Goal: Task Accomplishment & Management: Manage account settings

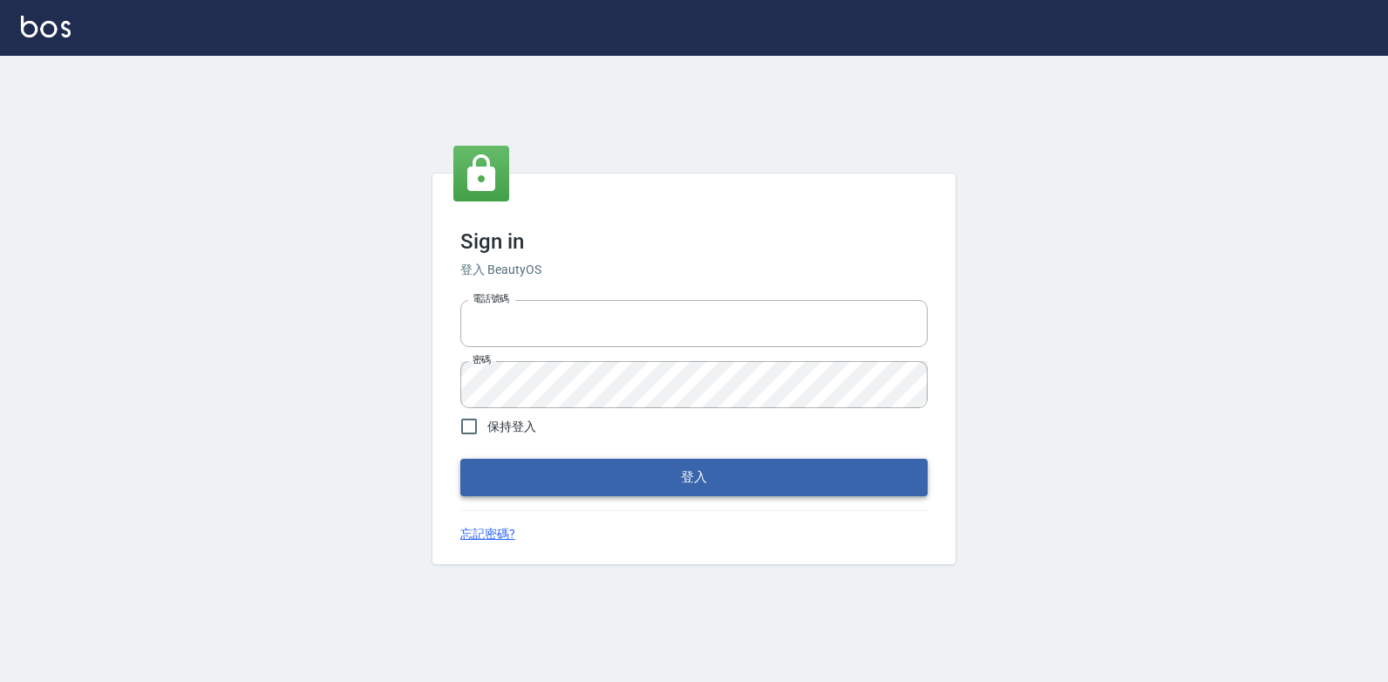
type input "047265856"
click at [659, 486] on button "登入" at bounding box center [693, 477] width 467 height 37
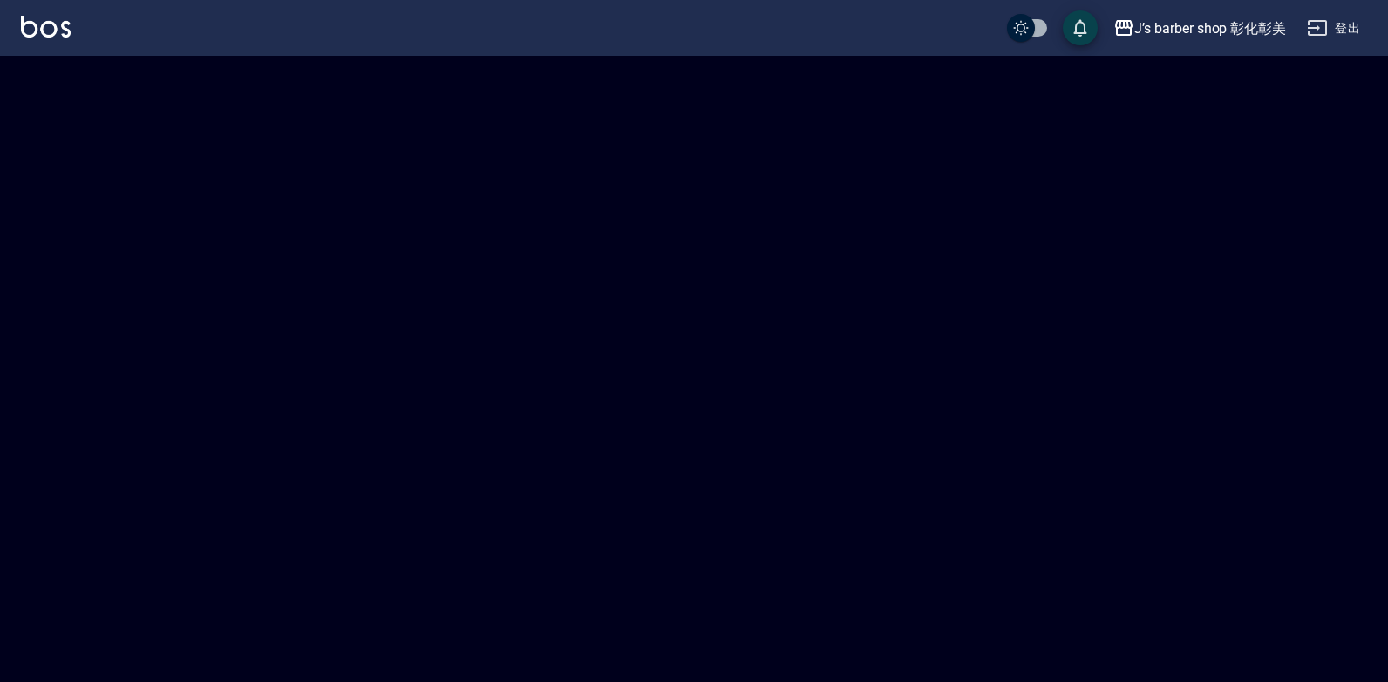
checkbox input "true"
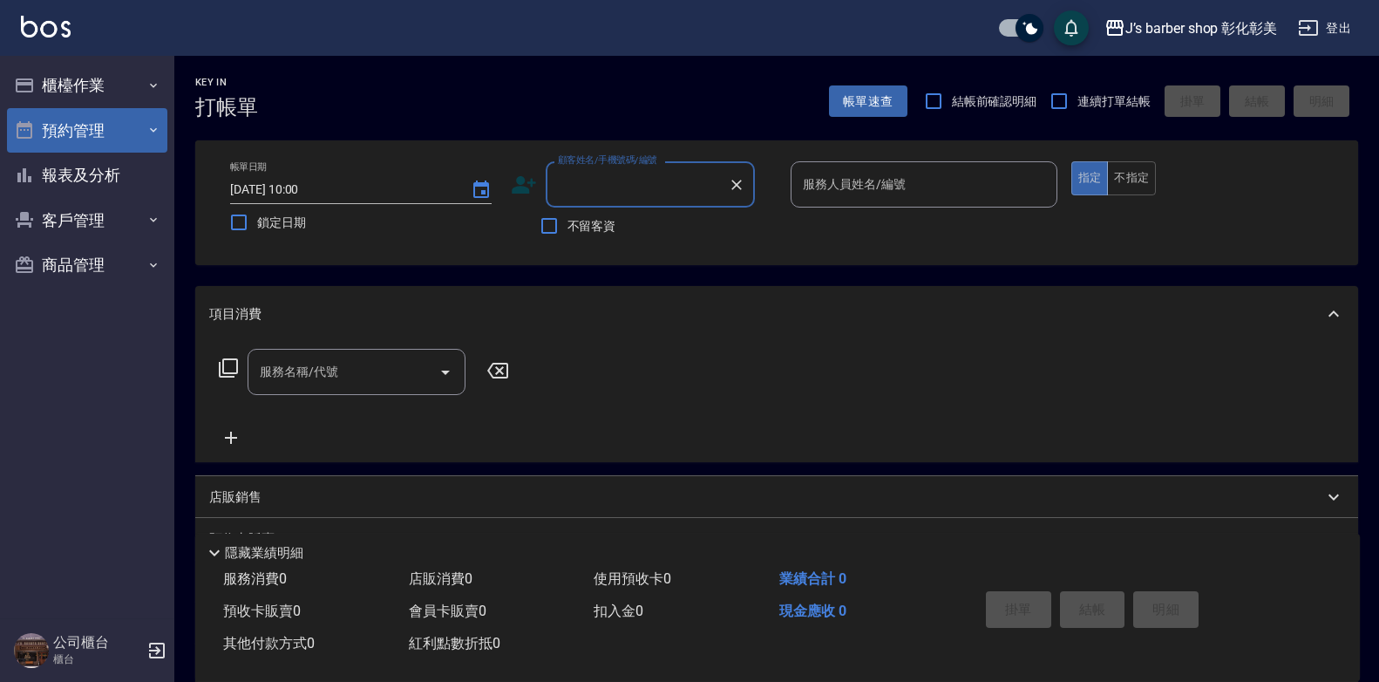
click at [146, 129] on icon "button" at bounding box center [153, 130] width 14 height 14
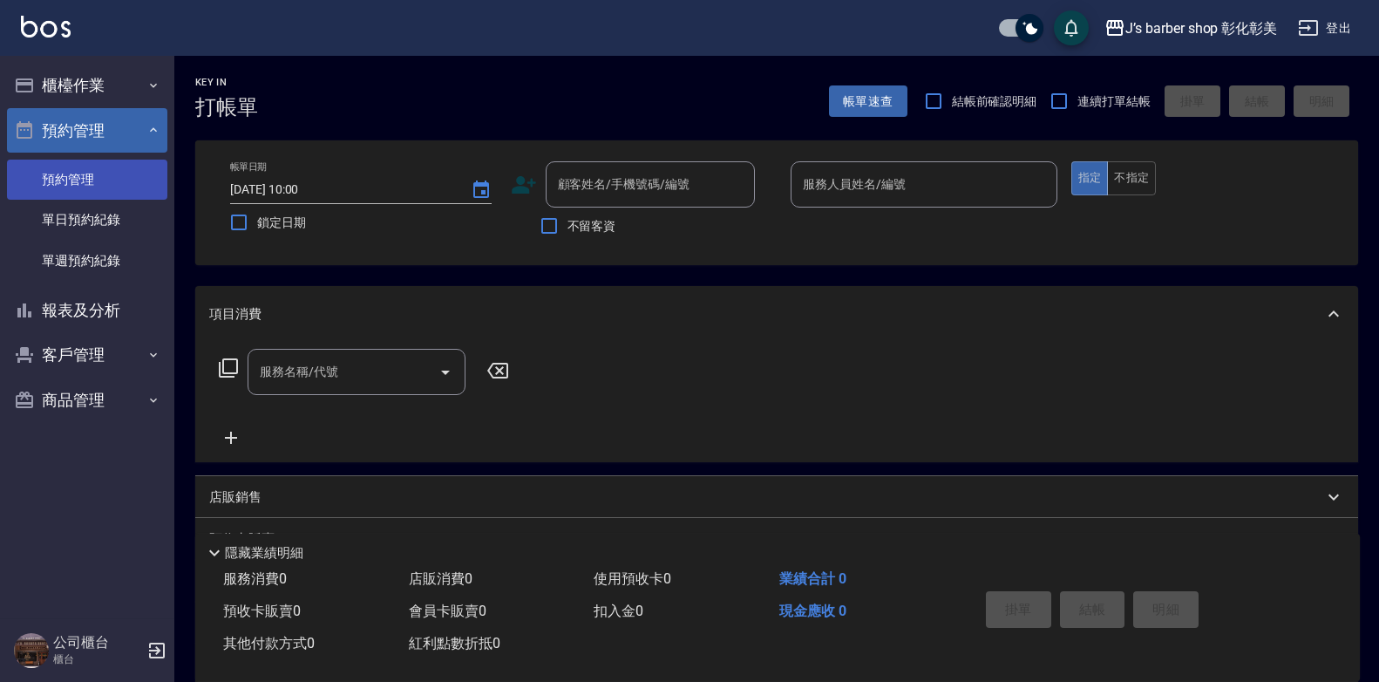
click at [116, 179] on link "預約管理" at bounding box center [87, 180] width 160 height 40
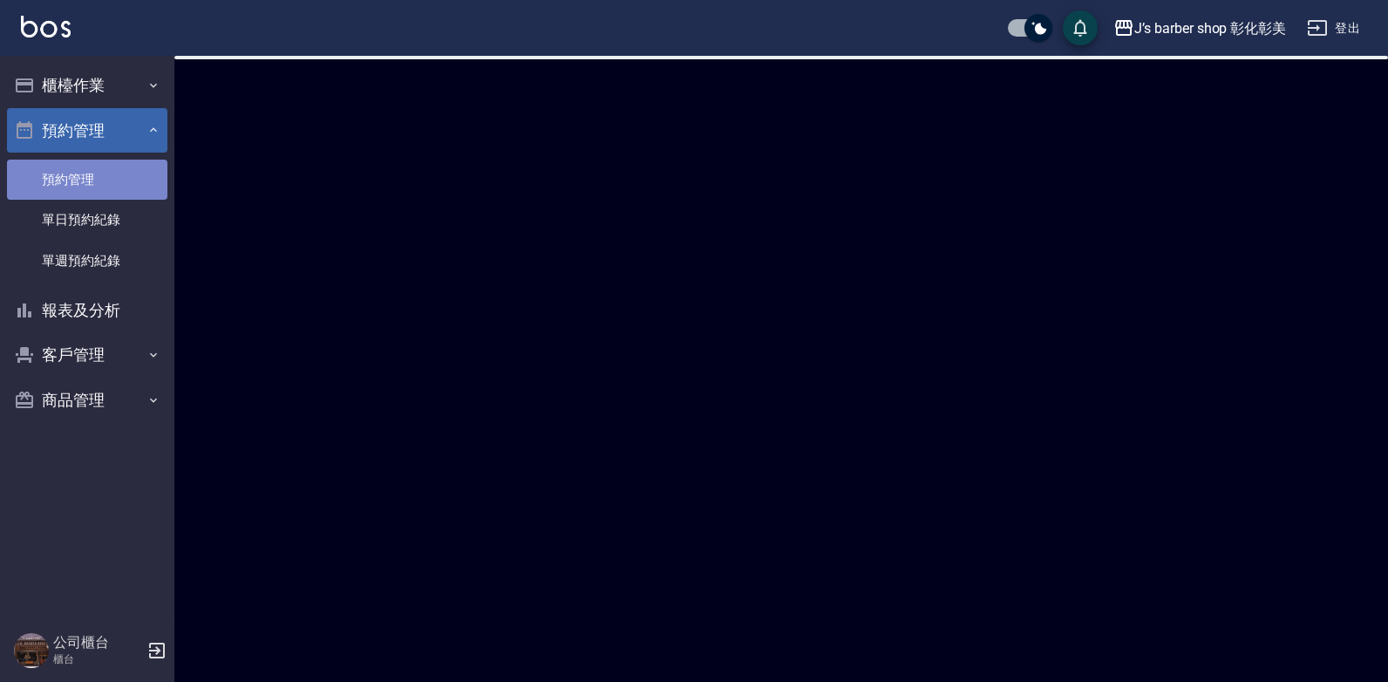
click at [116, 179] on link "預約管理" at bounding box center [87, 180] width 160 height 40
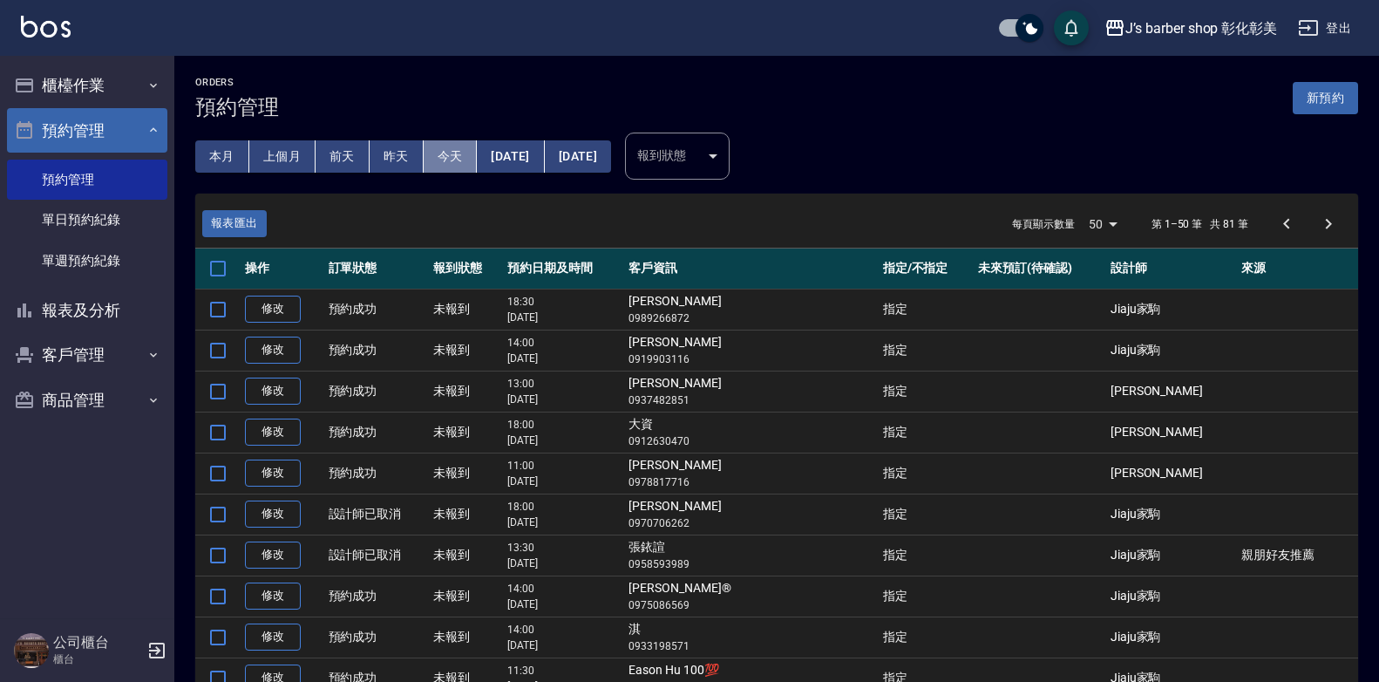
click at [449, 154] on button "今天" at bounding box center [451, 156] width 54 height 32
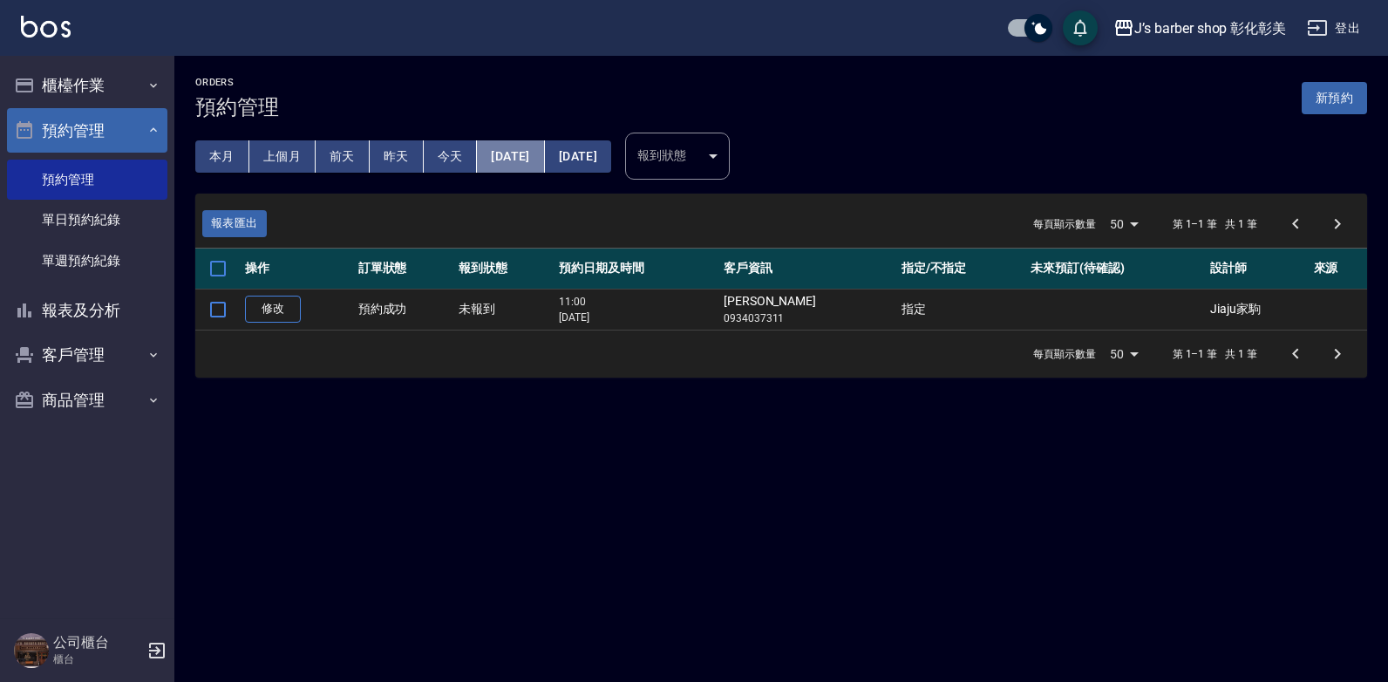
click at [524, 158] on button "[DATE]" at bounding box center [510, 156] width 67 height 32
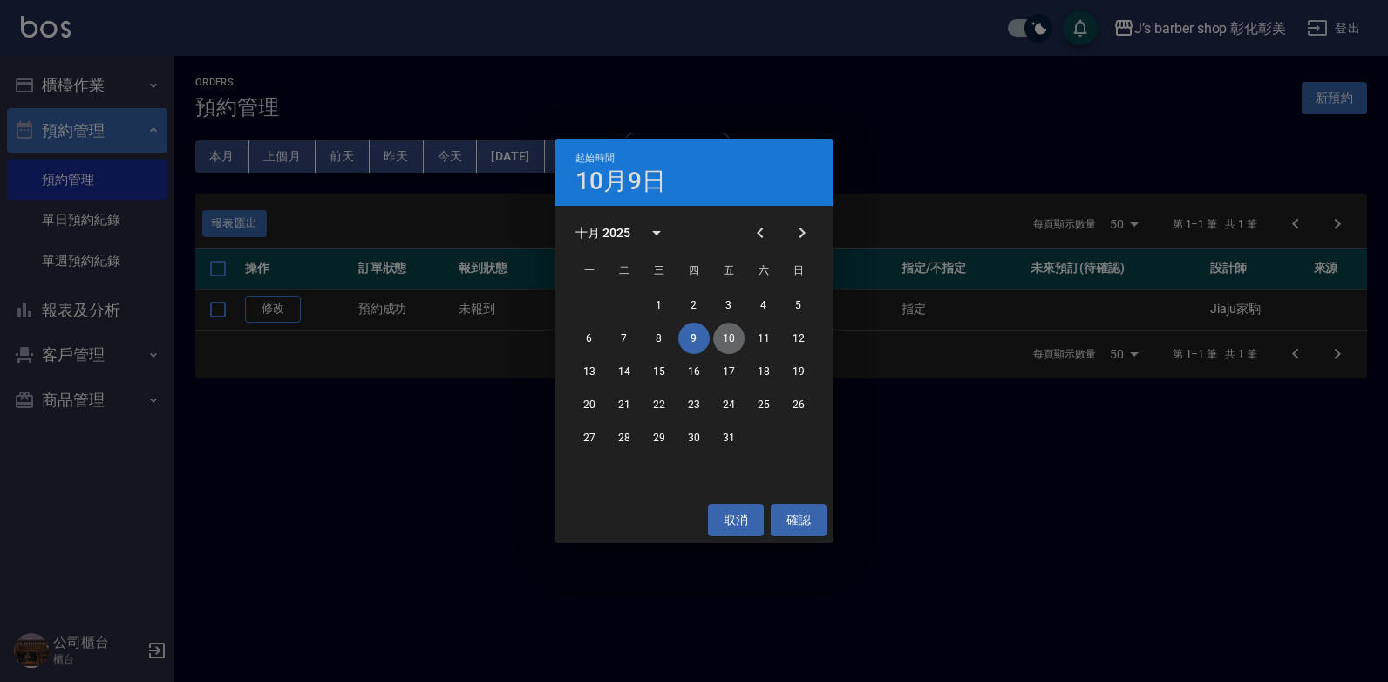
click at [722, 338] on button "10" at bounding box center [728, 338] width 31 height 31
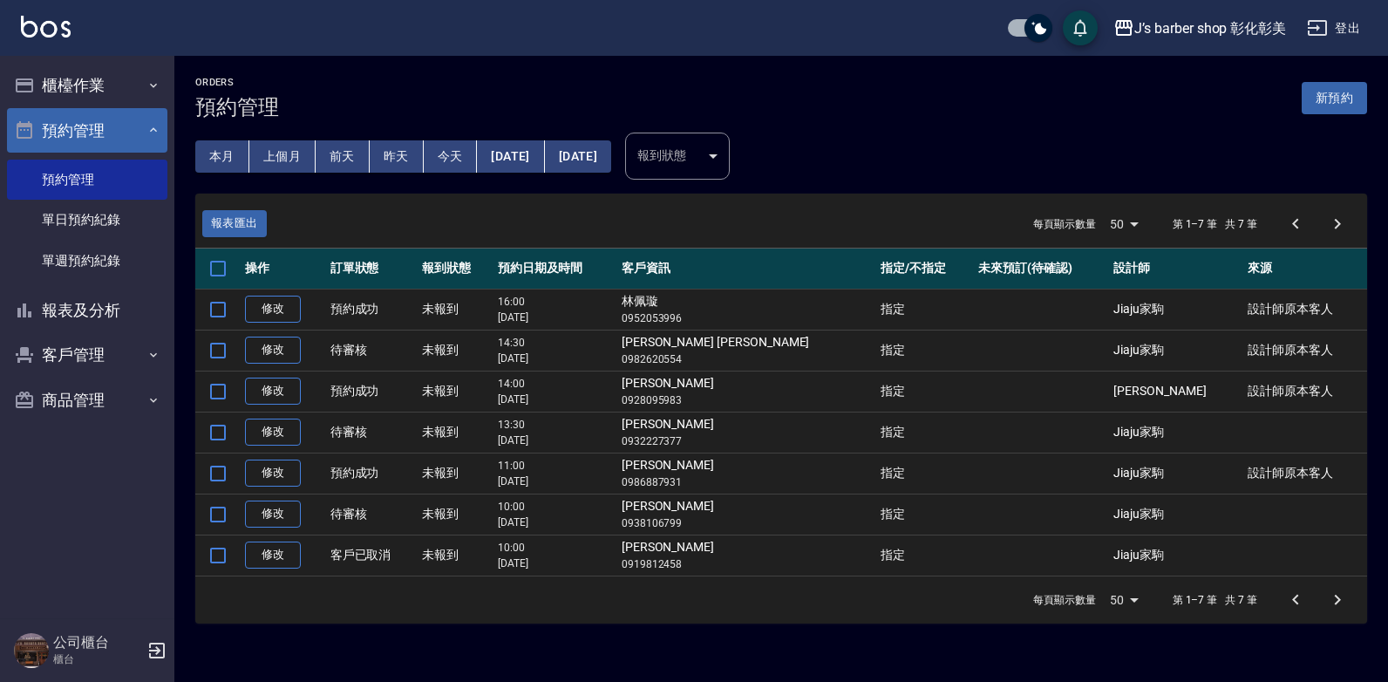
click at [1100, 391] on td at bounding box center [1041, 390] width 135 height 41
click at [296, 379] on link "修改" at bounding box center [273, 390] width 56 height 27
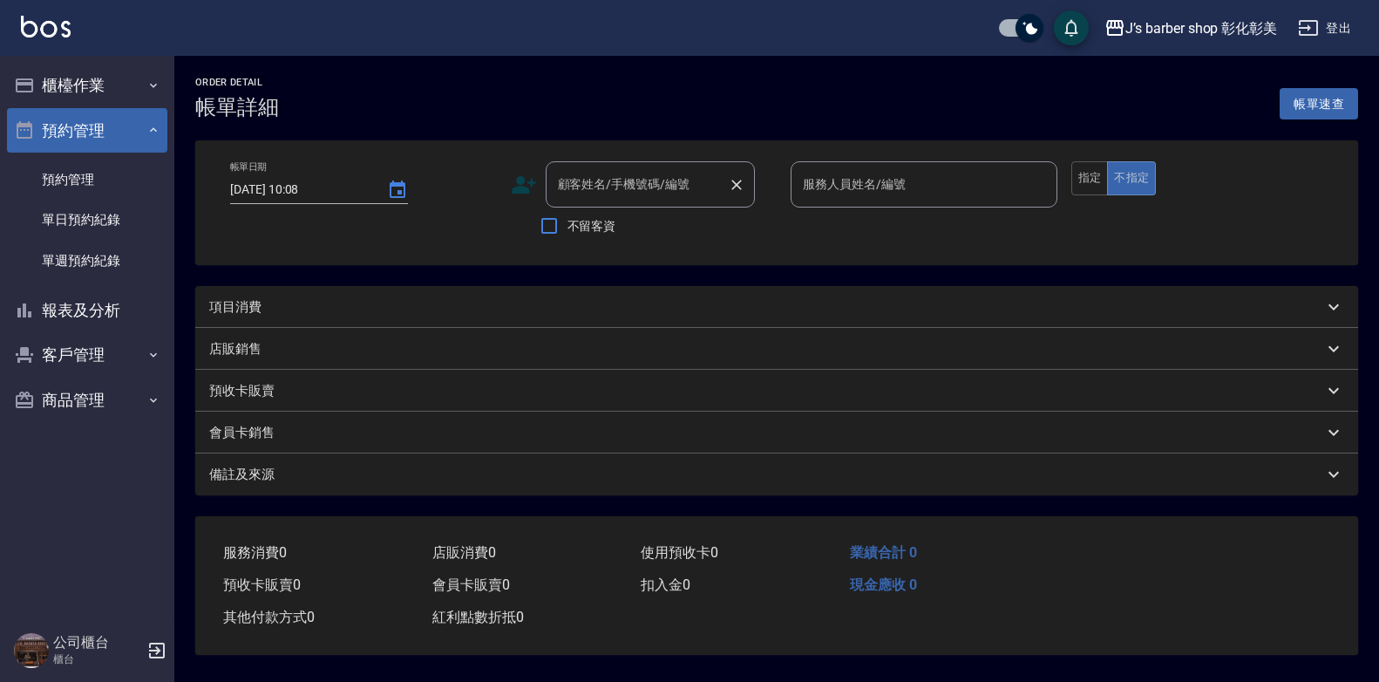
type input "[DATE] 14:00"
type input "芋圓(無代號)"
type input "設計師原本客人"
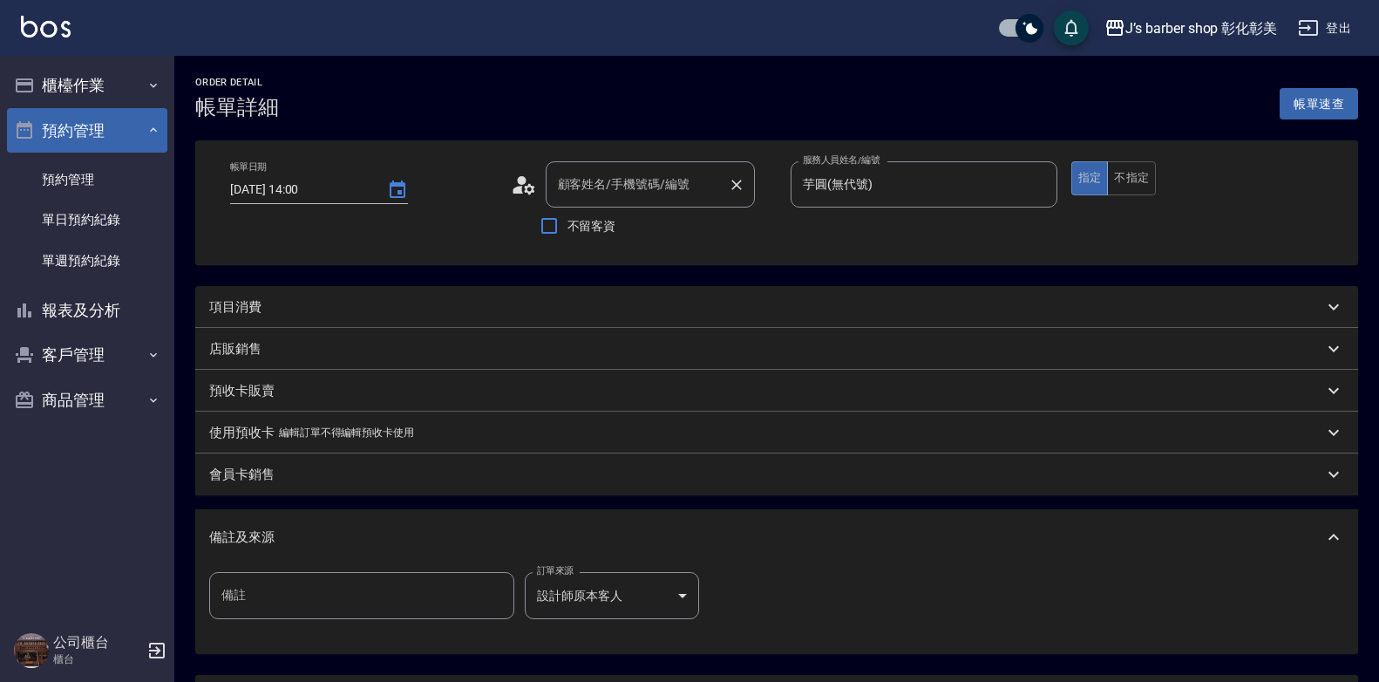
type input "[PERSON_NAME]/0928095983/null"
click at [589, 187] on input "[PERSON_NAME]/0928095983/null" at bounding box center [637, 184] width 167 height 31
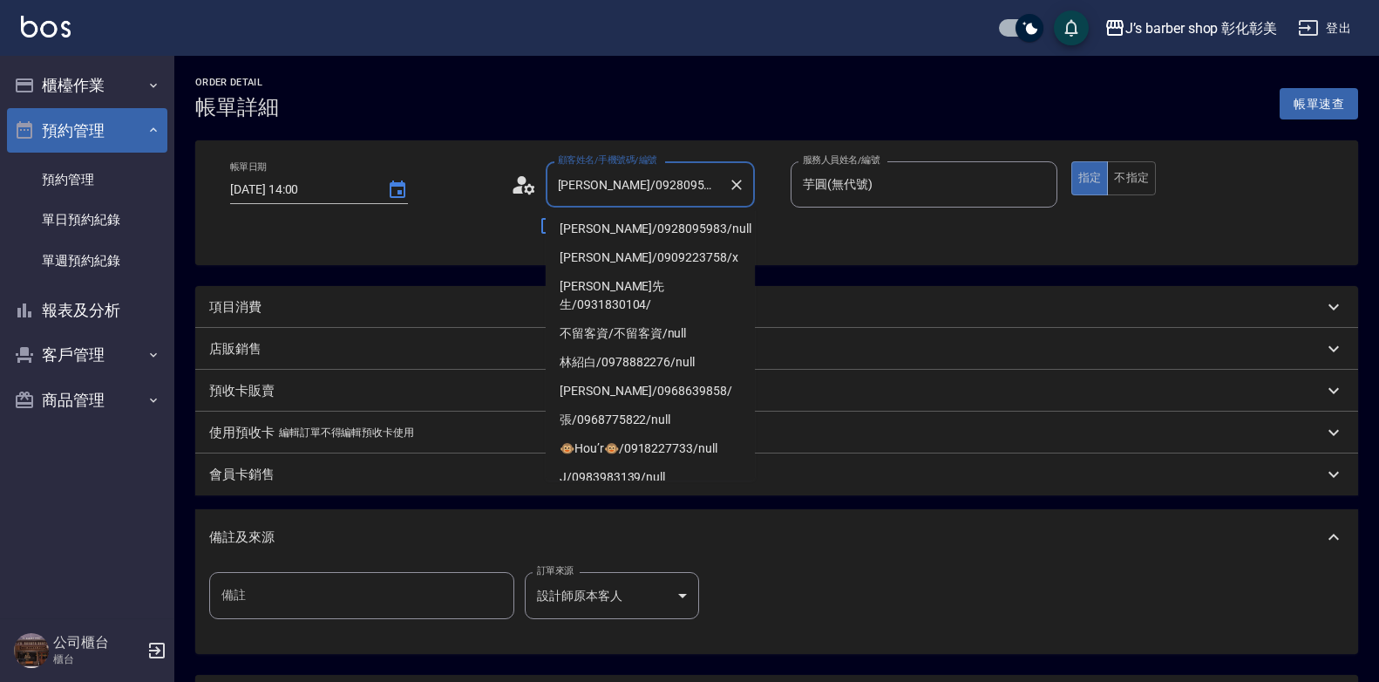
click at [521, 185] on icon at bounding box center [524, 185] width 26 height 26
click at [521, 185] on body "J’s barber shop 彰化彰美 登出 櫃檯作業 打帳單 帳單列表 現金收支登錄 材料自購登錄 每日結帳 排班表 現場電腦打卡 預約管理 預約管理 單…" at bounding box center [689, 430] width 1379 height 860
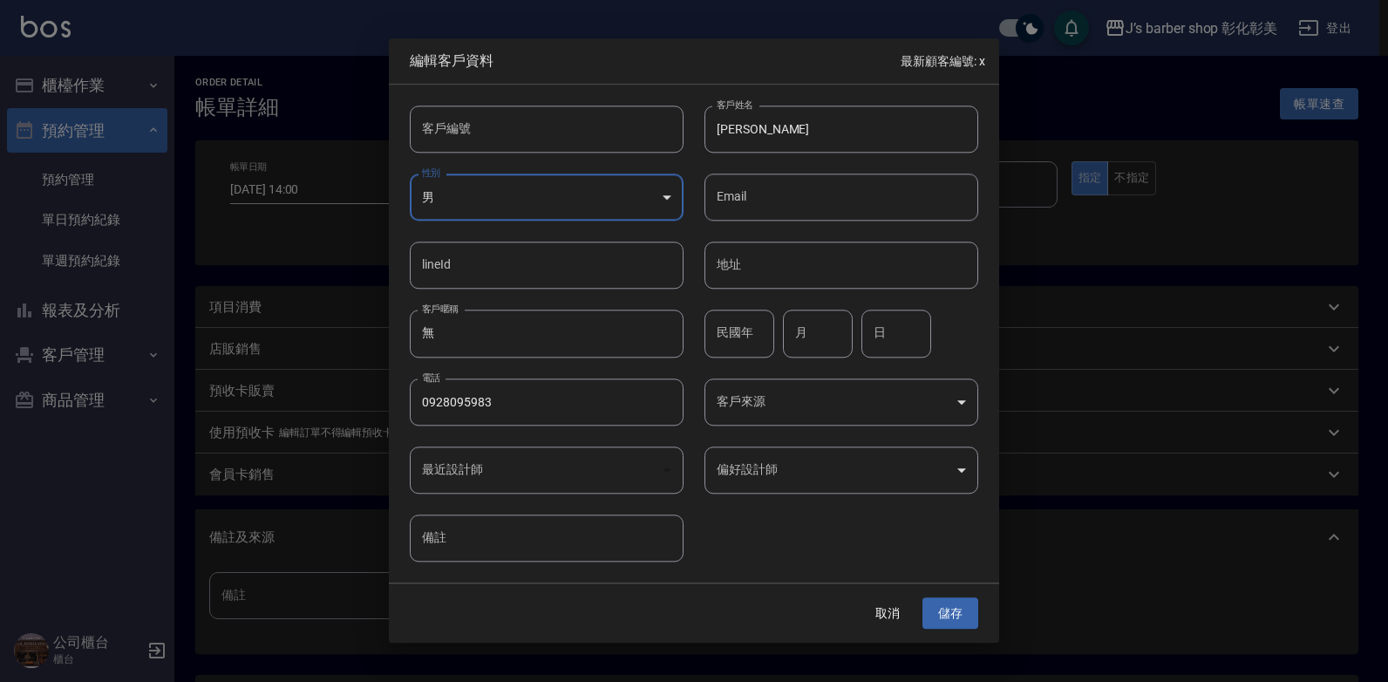
click at [840, 116] on input "[PERSON_NAME]" at bounding box center [841, 128] width 274 height 47
type input "張"
type input "Blitzo"
click at [944, 616] on button "儲存" at bounding box center [950, 613] width 56 height 32
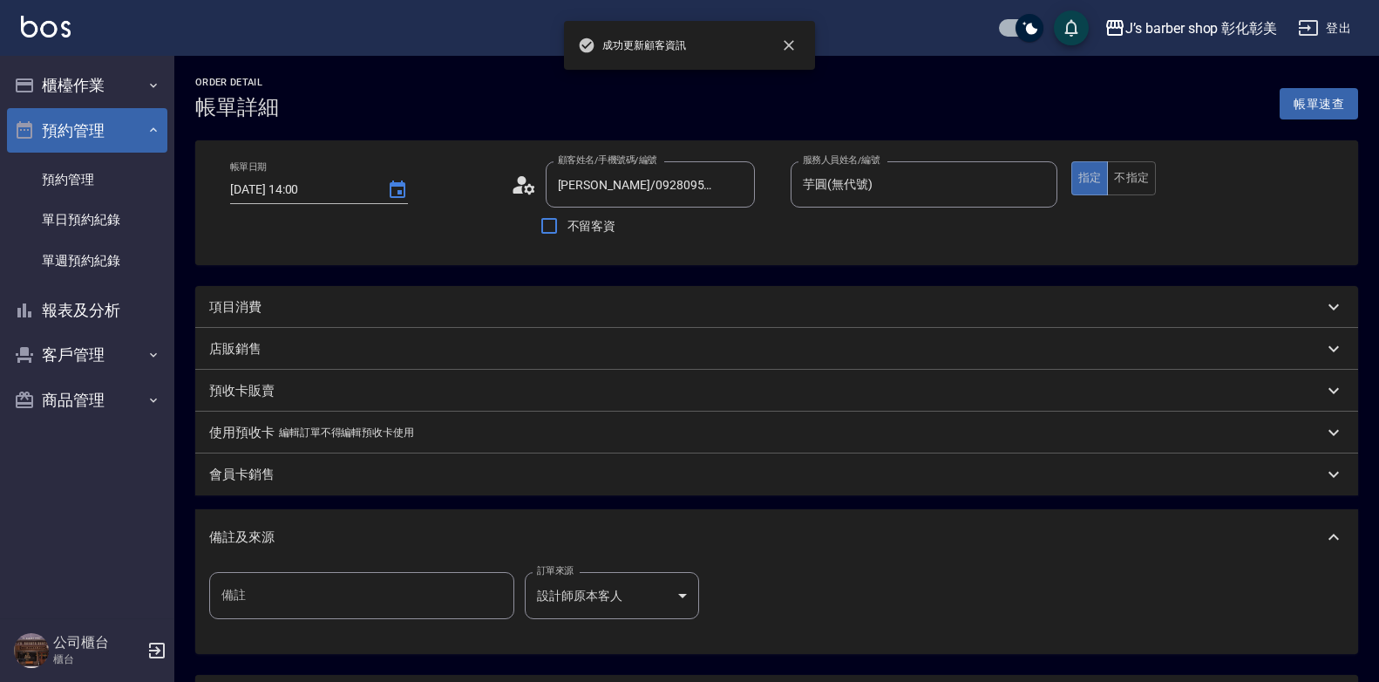
type input "Blitzo/0928095983/"
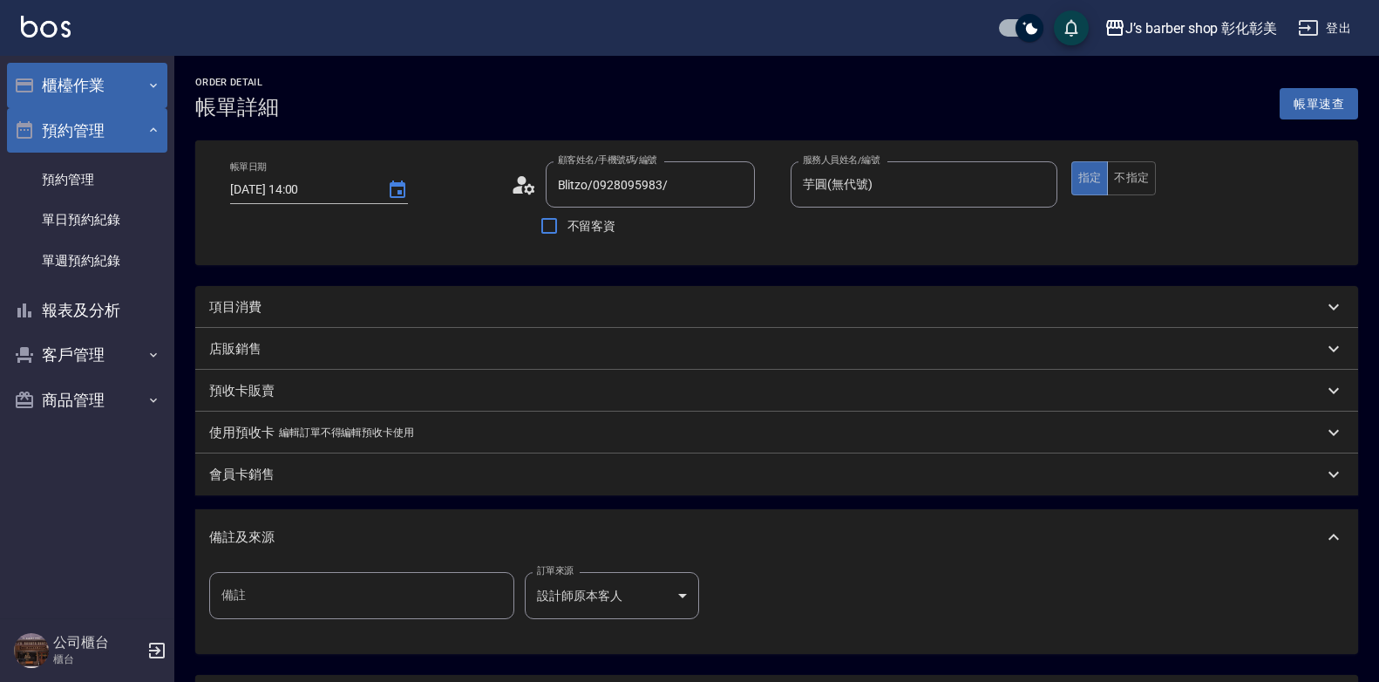
click at [76, 85] on button "櫃檯作業" at bounding box center [87, 85] width 160 height 45
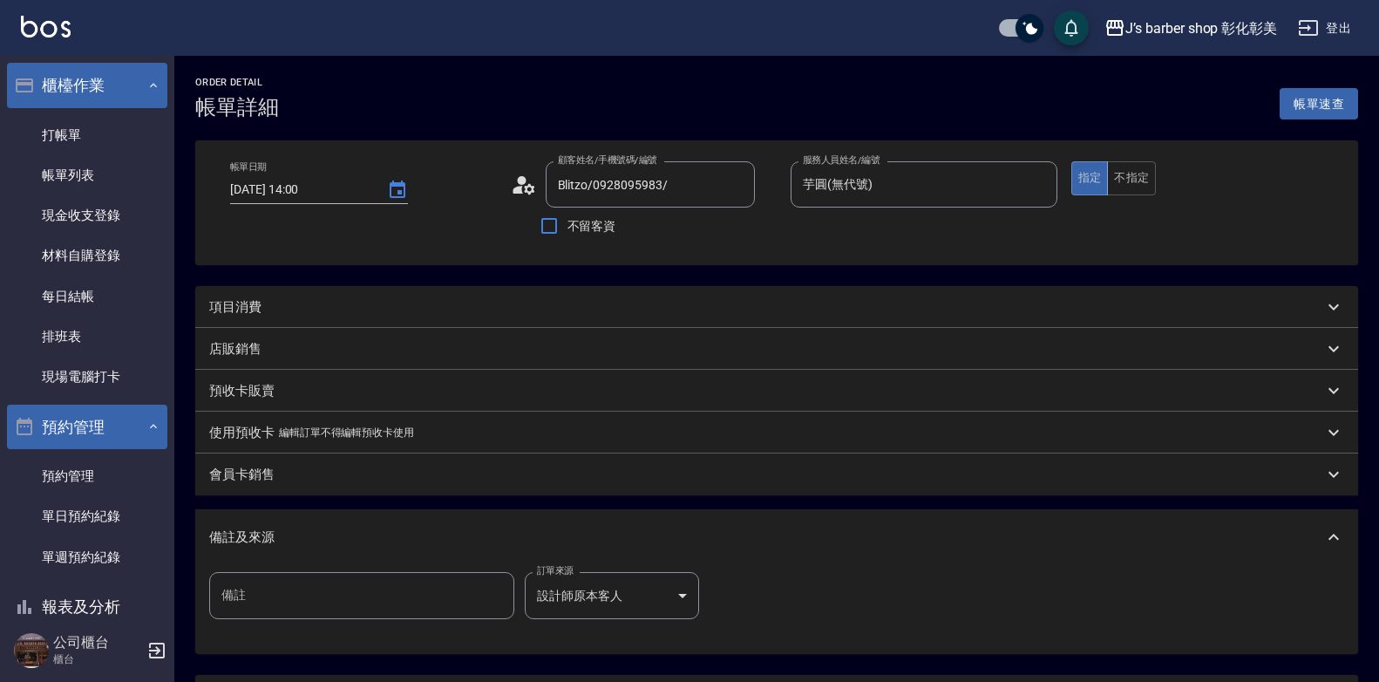
click at [76, 85] on button "櫃檯作業" at bounding box center [87, 85] width 160 height 45
